Goal: Transaction & Acquisition: Purchase product/service

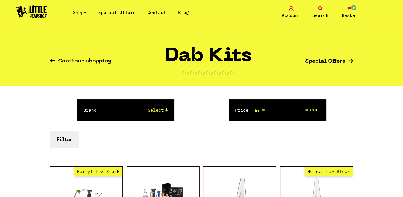
click at [160, 110] on select "Select Puffco Thug Life" at bounding box center [137, 110] width 60 height 6
click at [180, 127] on form "Brand Select Puffco Thug Life Price £0 £420 Filter" at bounding box center [202, 123] width 304 height 48
drag, startPoint x: 306, startPoint y: 110, endPoint x: 268, endPoint y: 110, distance: 37.3
click at [268, 110] on span at bounding box center [268, 110] width 4 height 4
click at [66, 141] on button "Filter" at bounding box center [64, 139] width 29 height 16
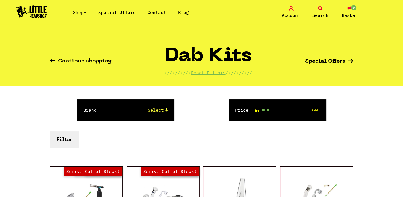
click at [135, 136] on form "Brand Select Puffco Thug Life Price £0 £44 Filter" at bounding box center [202, 123] width 304 height 48
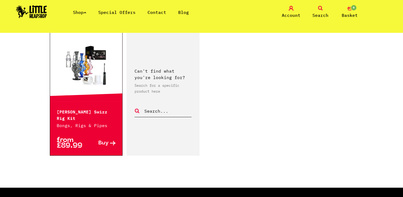
scroll to position [394, 0]
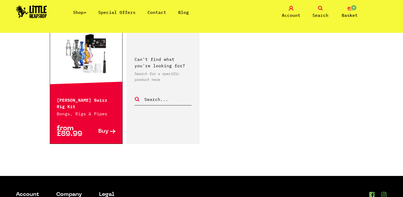
click at [83, 11] on link "Shop" at bounding box center [79, 12] width 13 height 5
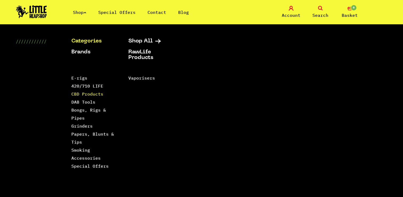
click at [81, 95] on link "CBD Products" at bounding box center [87, 93] width 32 height 5
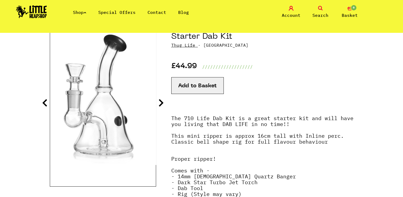
scroll to position [64, 0]
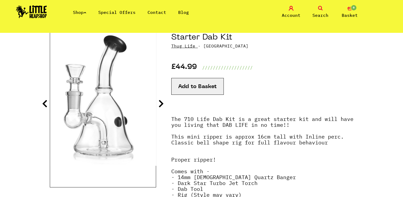
click at [162, 102] on icon at bounding box center [160, 103] width 5 height 9
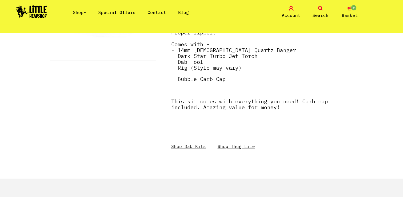
scroll to position [192, 0]
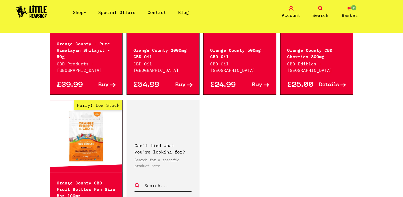
scroll to position [831, 0]
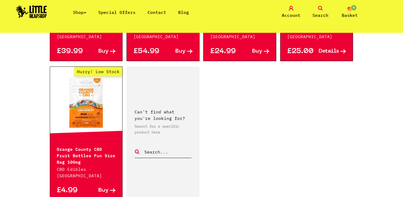
click at [86, 14] on link "Shop" at bounding box center [79, 12] width 13 height 5
